Goal: Task Accomplishment & Management: Complete application form

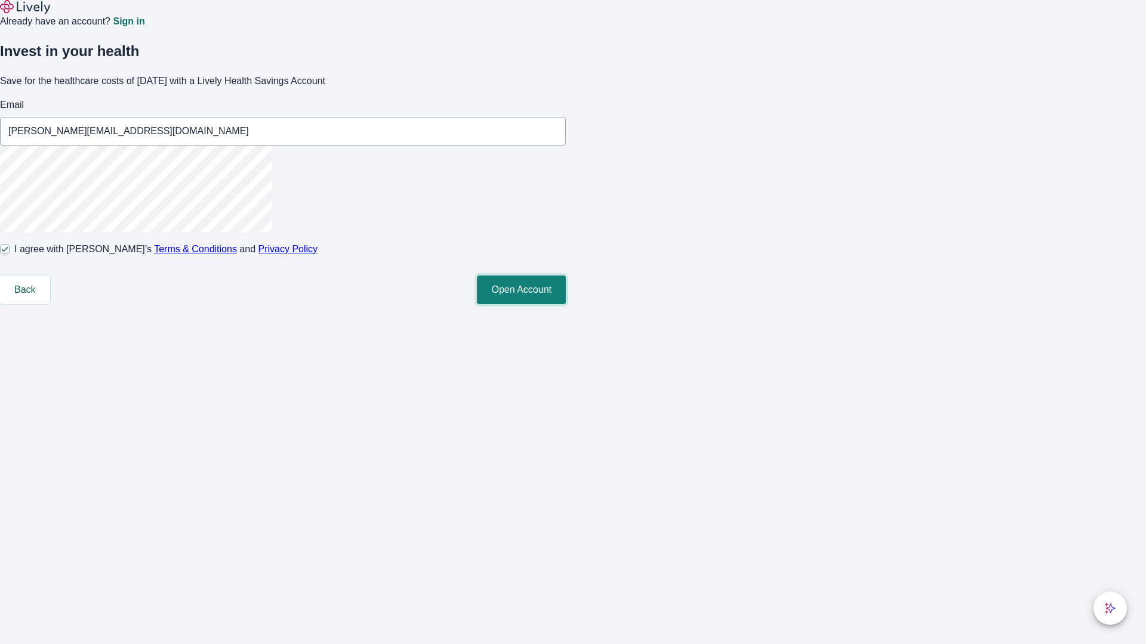
click at [566, 304] on button "Open Account" at bounding box center [521, 290] width 89 height 29
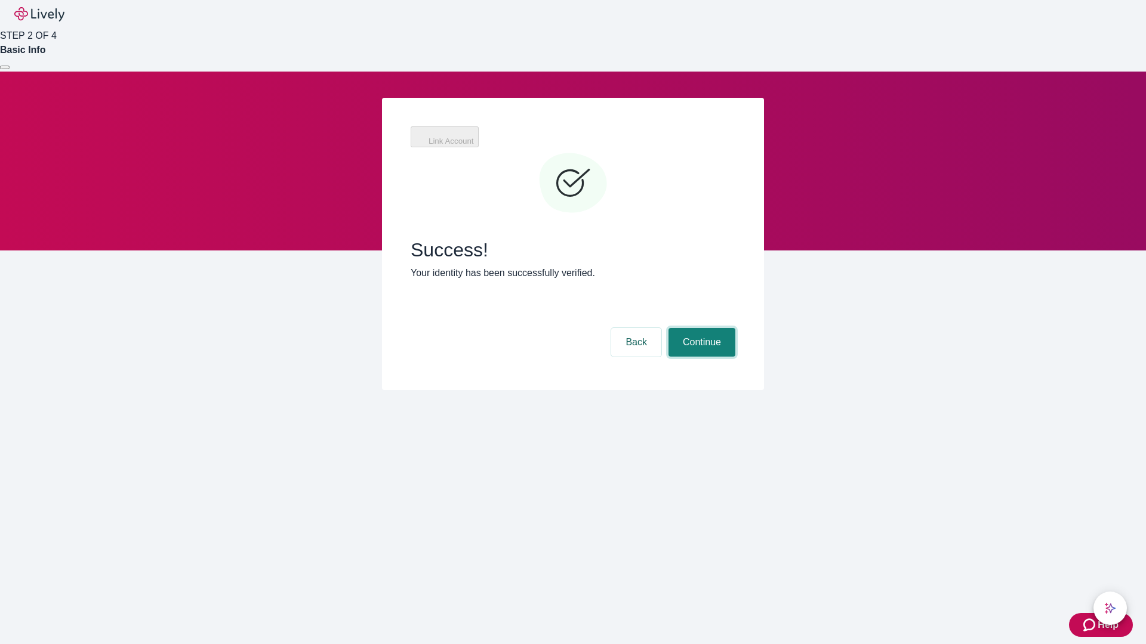
click at [700, 328] on button "Continue" at bounding box center [701, 342] width 67 height 29
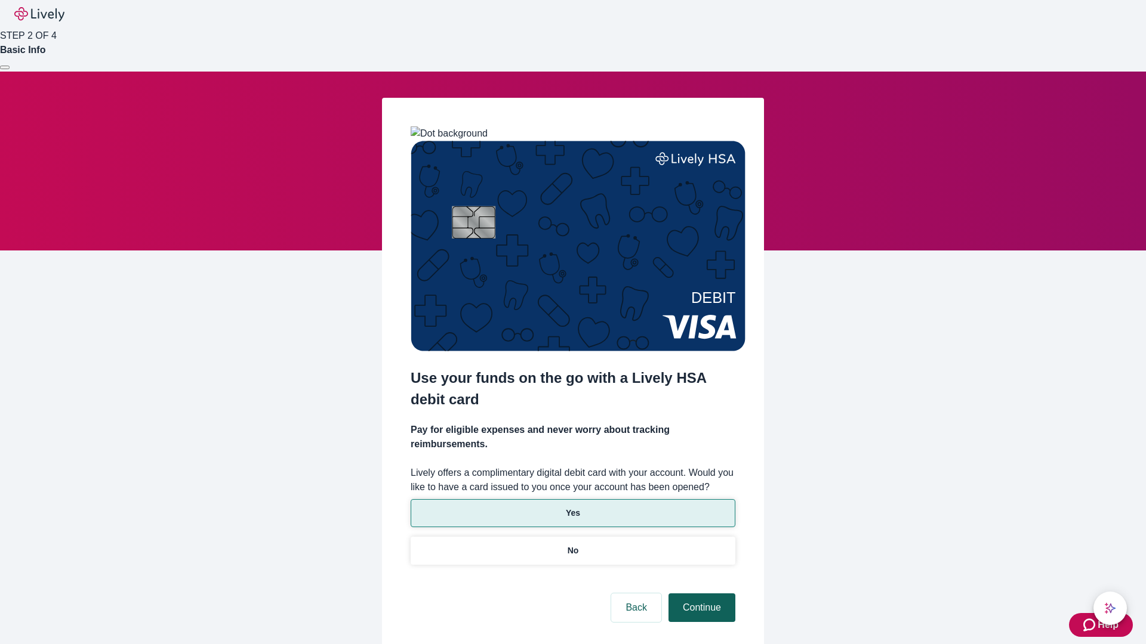
click at [572, 507] on p "Yes" at bounding box center [573, 513] width 14 height 13
click at [700, 594] on button "Continue" at bounding box center [701, 608] width 67 height 29
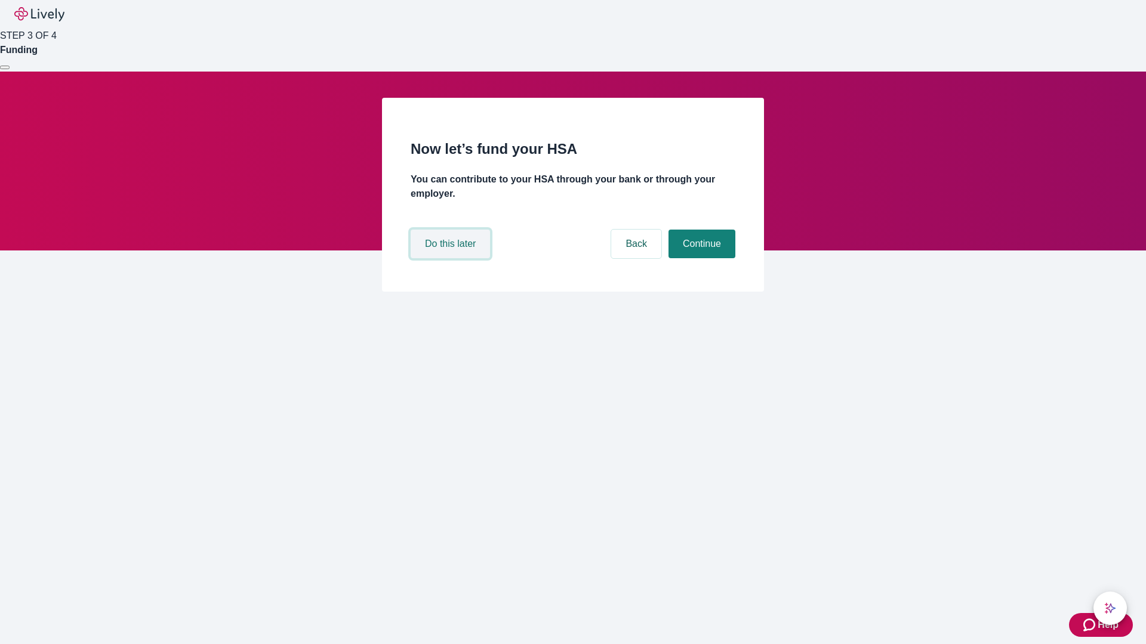
click at [452, 258] on button "Do this later" at bounding box center [450, 244] width 79 height 29
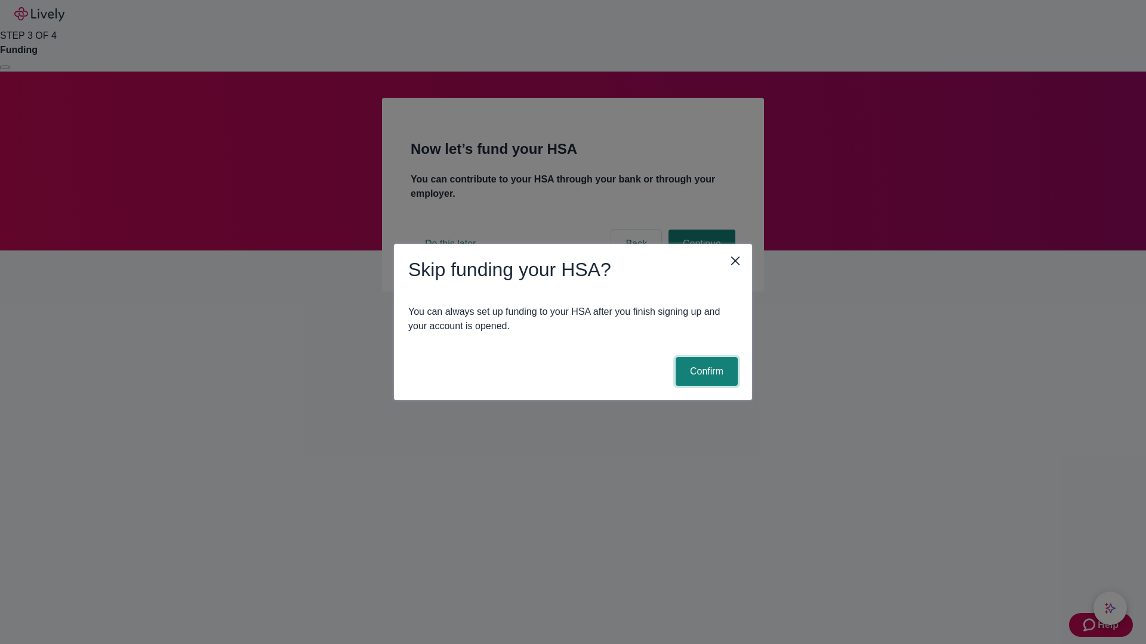
click at [705, 372] on button "Confirm" at bounding box center [707, 371] width 62 height 29
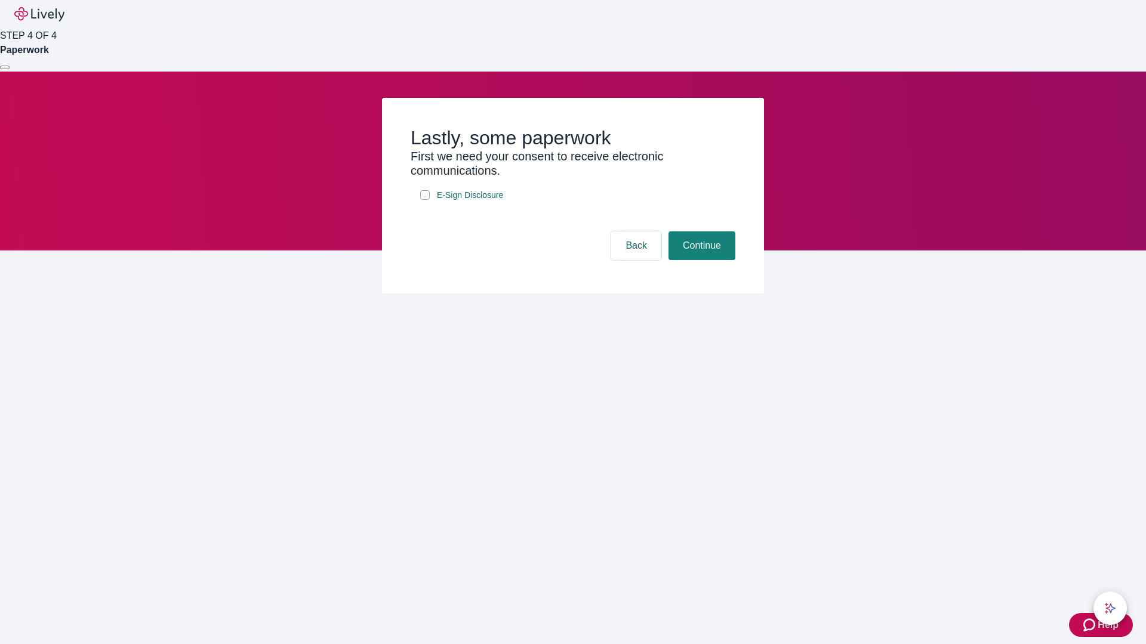
click at [425, 200] on input "E-Sign Disclosure" at bounding box center [425, 195] width 10 height 10
checkbox input "true"
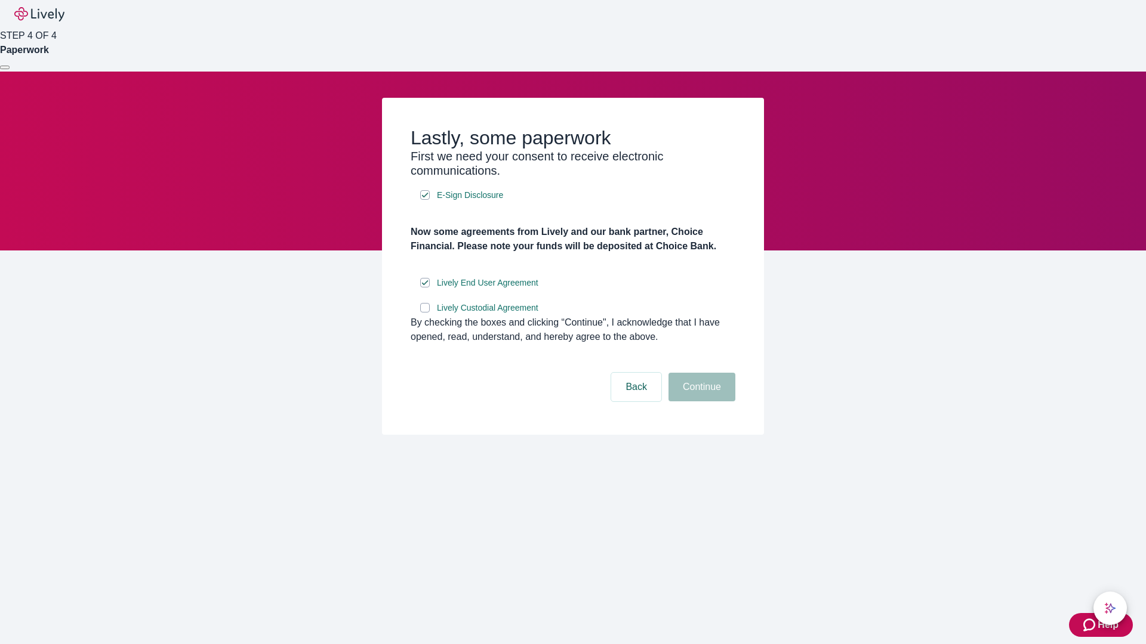
click at [425, 313] on input "Lively Custodial Agreement" at bounding box center [425, 308] width 10 height 10
checkbox input "true"
click at [700, 402] on button "Continue" at bounding box center [701, 387] width 67 height 29
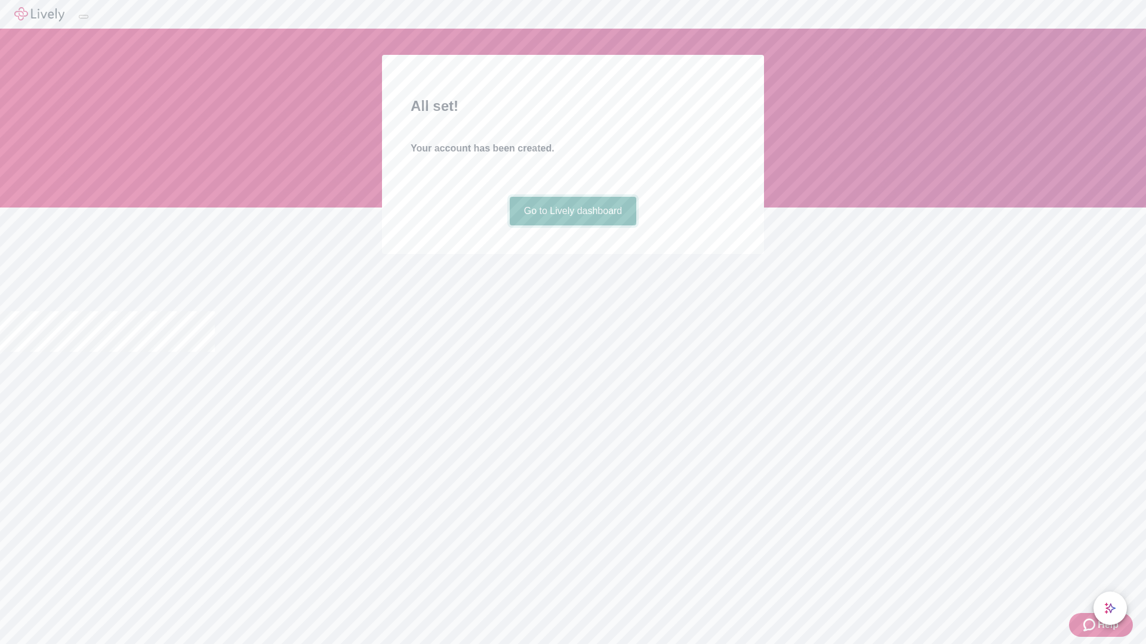
click at [572, 226] on link "Go to Lively dashboard" at bounding box center [573, 211] width 127 height 29
